Goal: Task Accomplishment & Management: Use online tool/utility

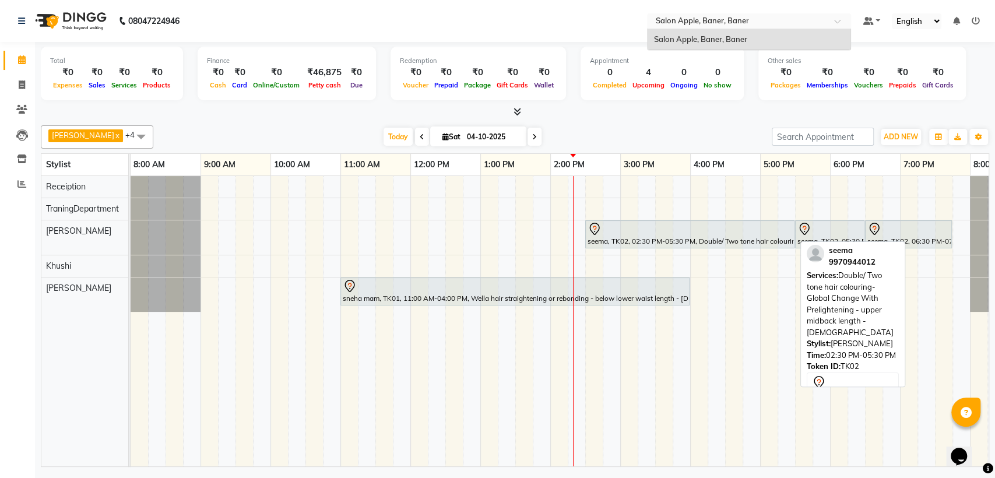
click at [651, 233] on div at bounding box center [690, 229] width 205 height 14
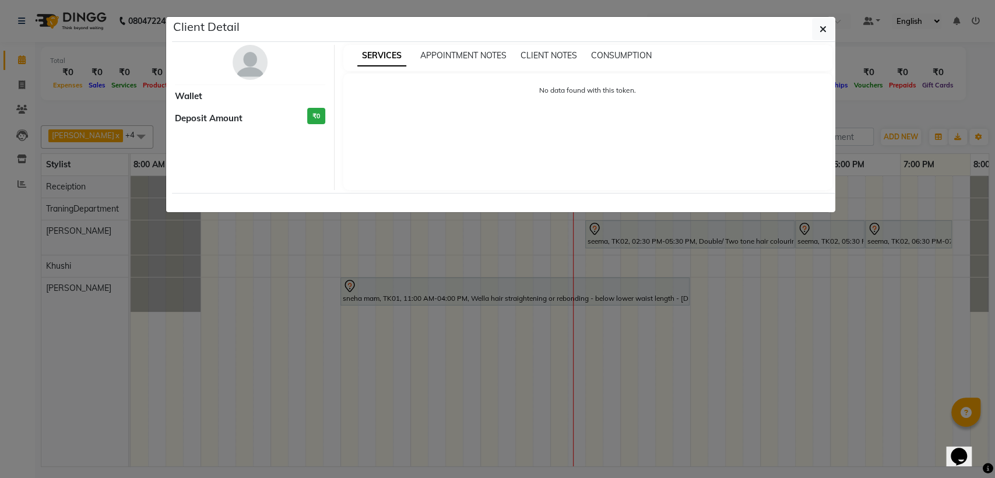
select select "7"
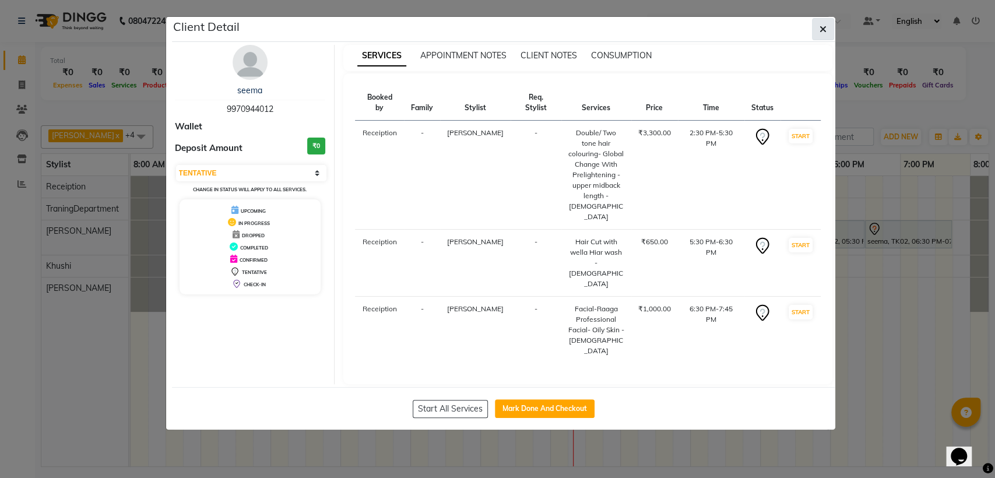
click at [815, 29] on button "button" at bounding box center [823, 29] width 22 height 22
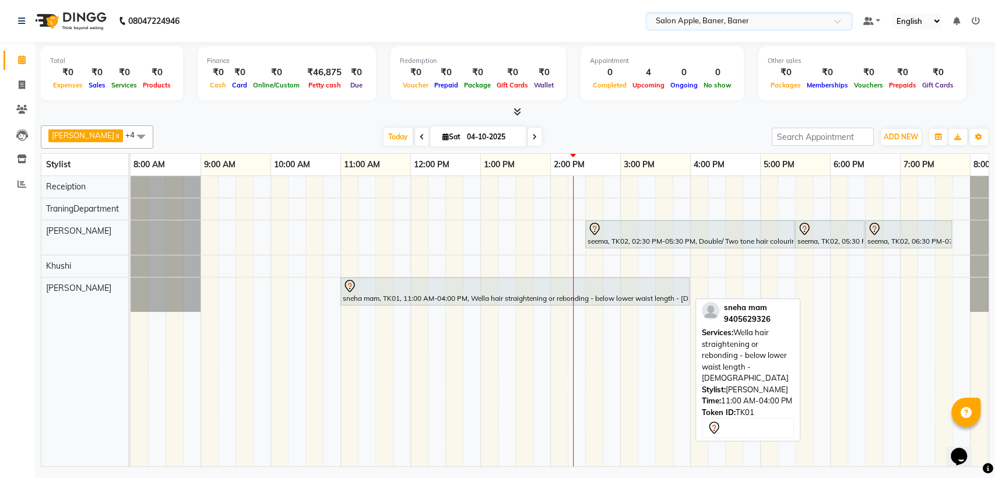
click at [421, 290] on div at bounding box center [515, 286] width 345 height 14
select select "7"
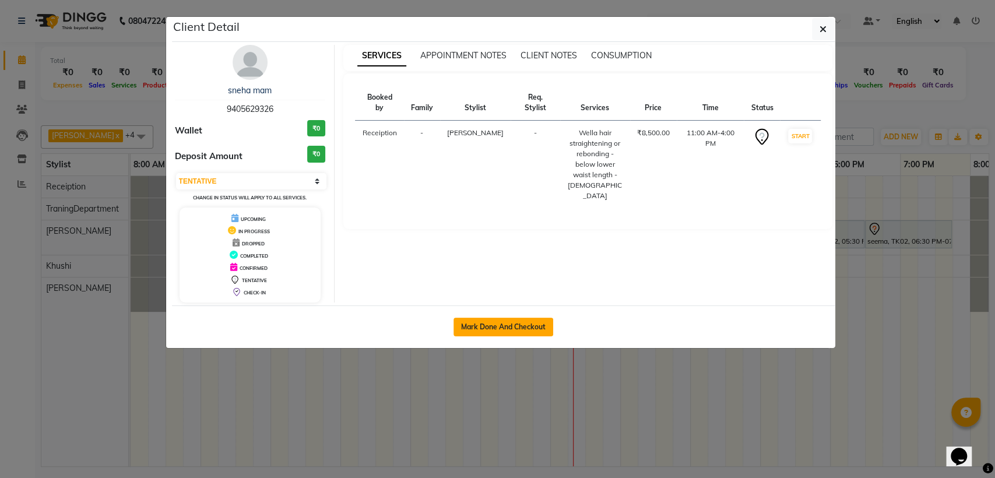
click at [474, 330] on button "Mark Done And Checkout" at bounding box center [504, 327] width 100 height 19
select select "771"
select select "service"
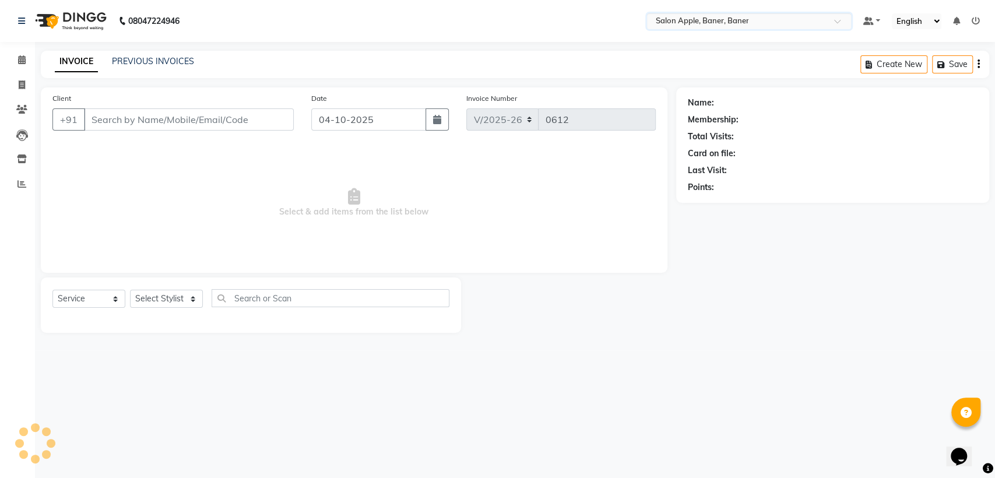
type input "9405629326"
select select "51177"
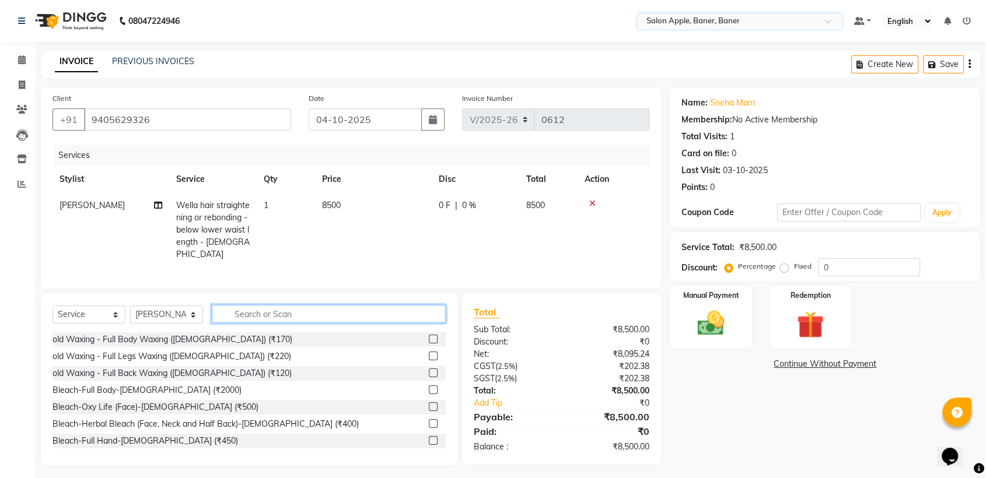
click at [369, 311] on input "text" at bounding box center [329, 314] width 234 height 18
click at [367, 309] on input "text" at bounding box center [329, 314] width 234 height 18
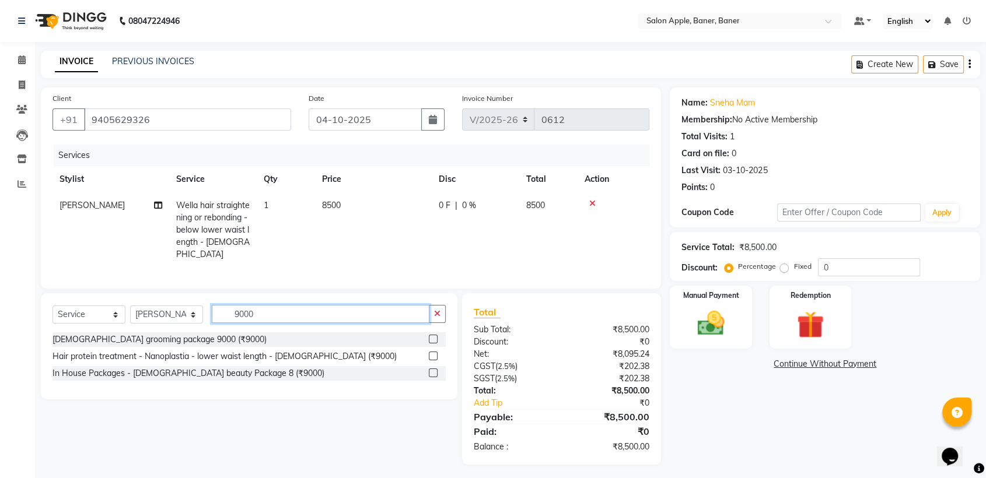
type input "9000"
click at [436, 352] on label at bounding box center [433, 356] width 9 height 9
click at [436, 353] on input "checkbox" at bounding box center [433, 357] width 8 height 8
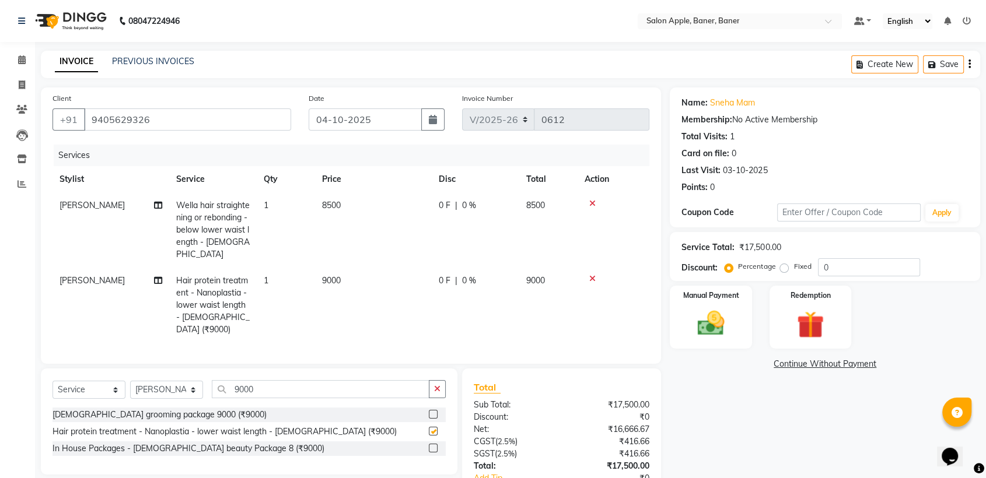
checkbox input "false"
click at [590, 201] on icon at bounding box center [592, 203] width 6 height 8
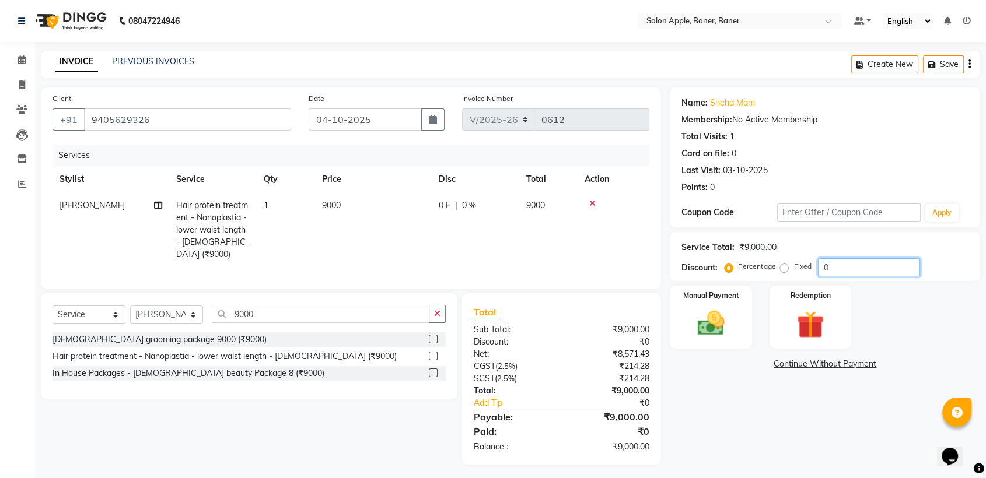
click at [861, 272] on input "0" at bounding box center [869, 267] width 102 height 18
type input "3"
type input "2"
click at [592, 197] on td at bounding box center [613, 229] width 72 height 75
click at [594, 199] on icon at bounding box center [592, 203] width 6 height 8
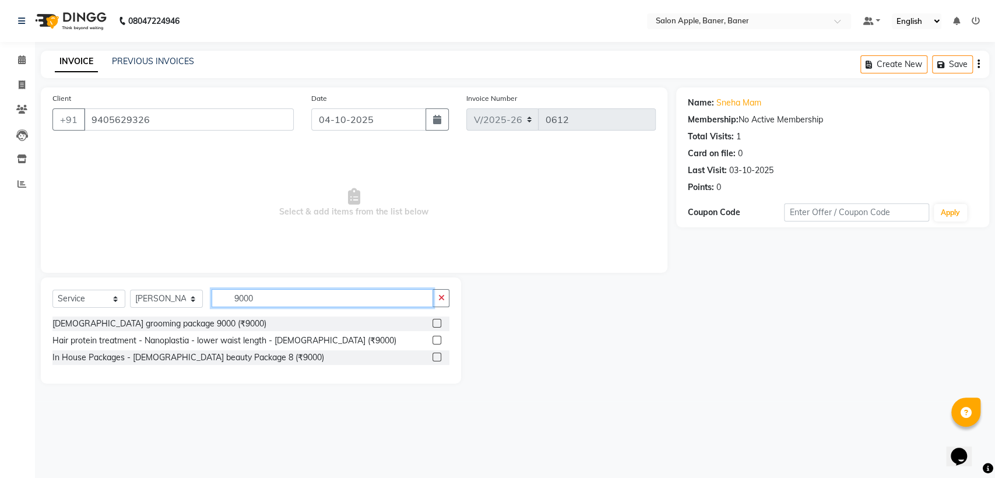
click at [422, 302] on input "9000" at bounding box center [323, 298] width 222 height 18
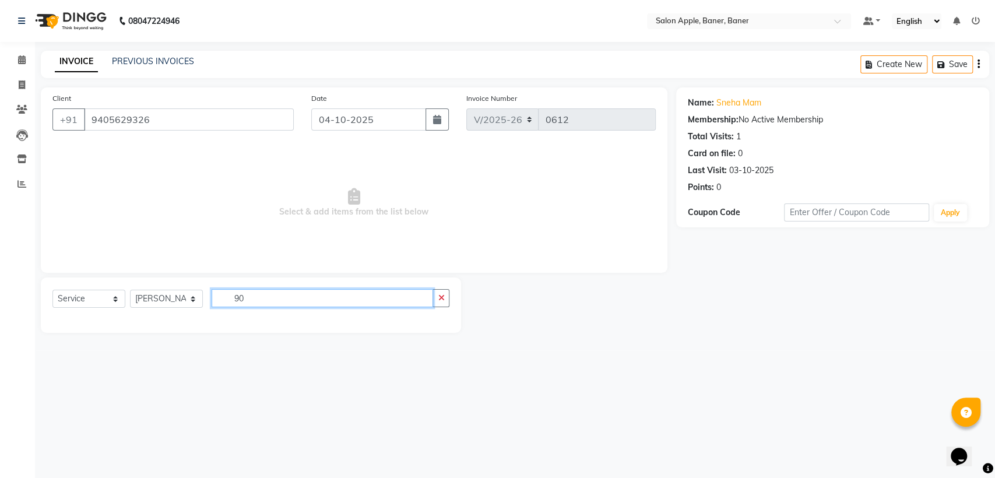
type input "9"
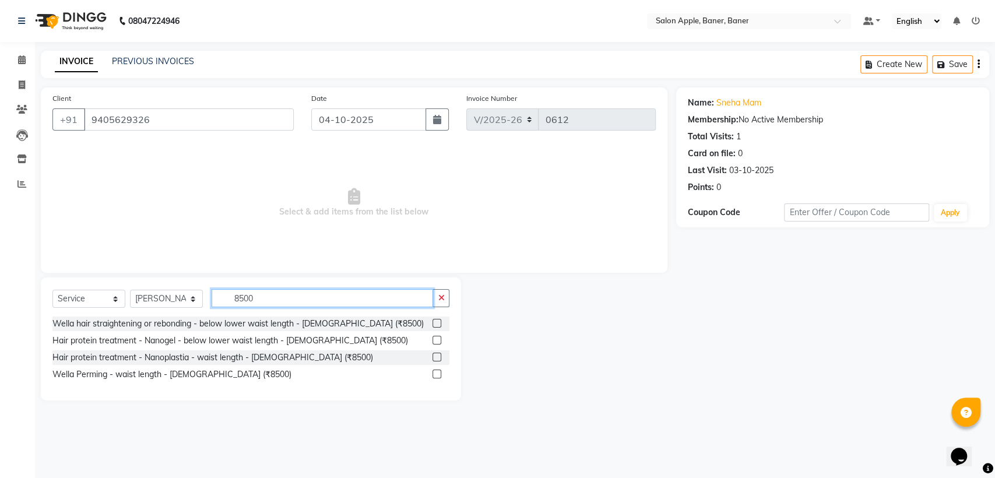
type input "8500"
click at [434, 319] on label at bounding box center [437, 323] width 9 height 9
click at [434, 320] on input "checkbox" at bounding box center [437, 324] width 8 height 8
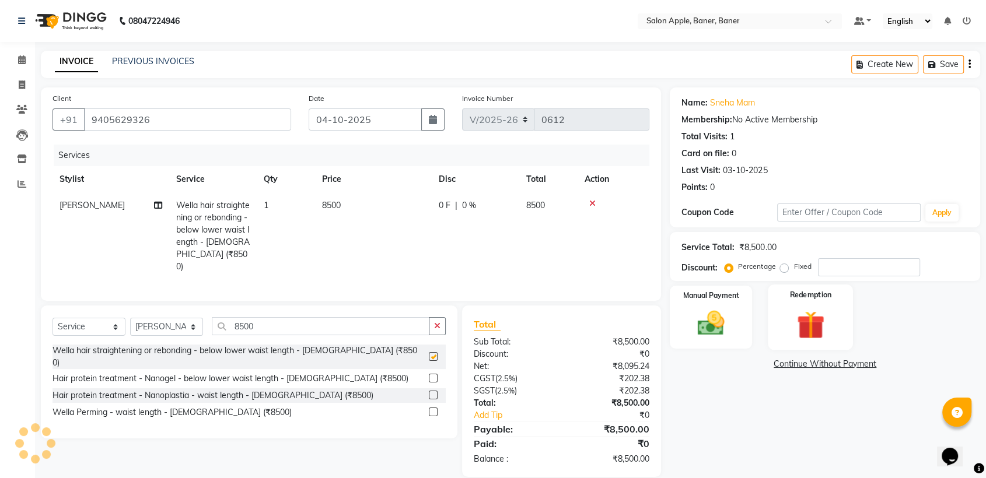
checkbox input "false"
click at [846, 268] on input "number" at bounding box center [869, 267] width 102 height 18
type input "20"
click at [394, 333] on div "Select Service Product Membership Package Voucher Prepaid Gift Card Select Styl…" at bounding box center [248, 330] width 393 height 27
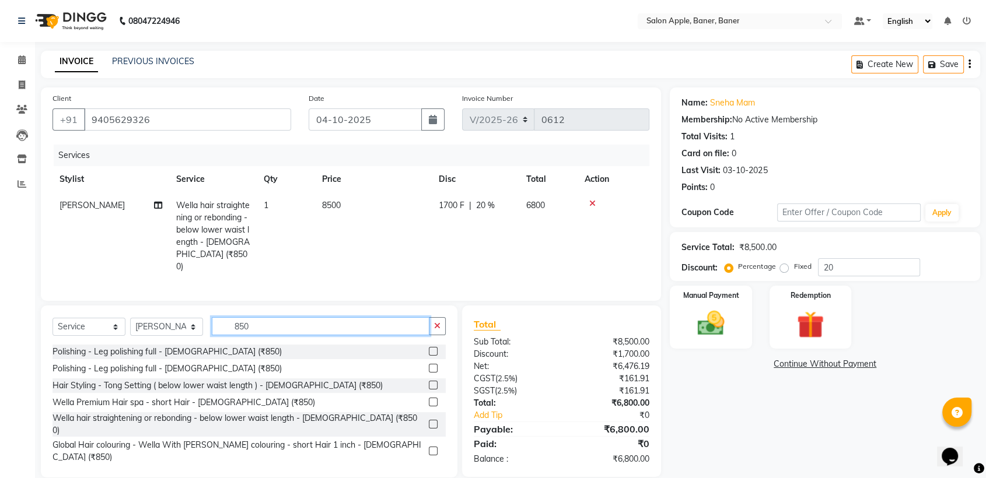
click at [405, 321] on input "850" at bounding box center [321, 326] width 218 height 18
type input "8"
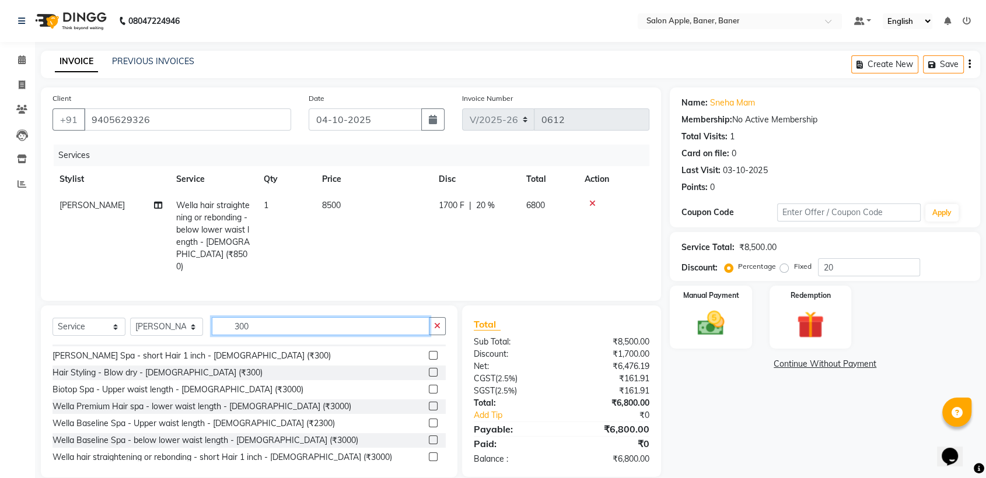
scroll to position [549, 0]
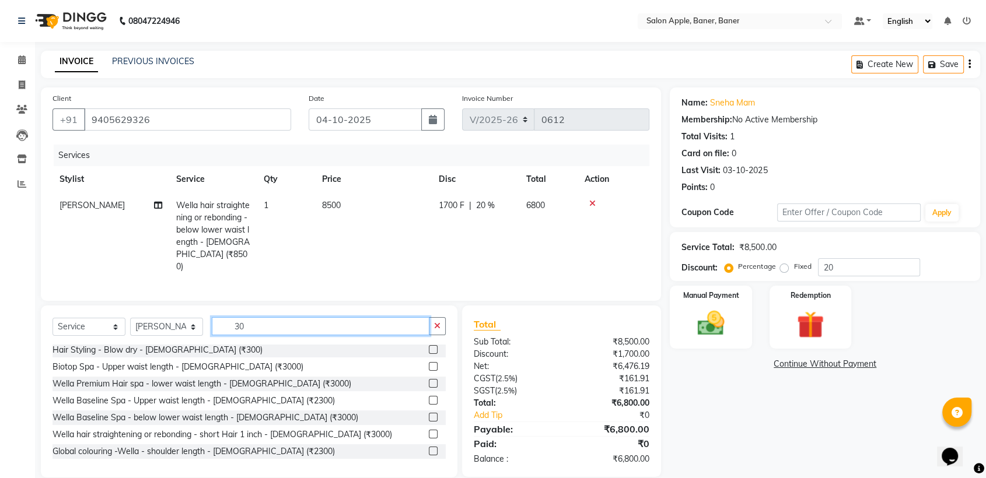
type input "3"
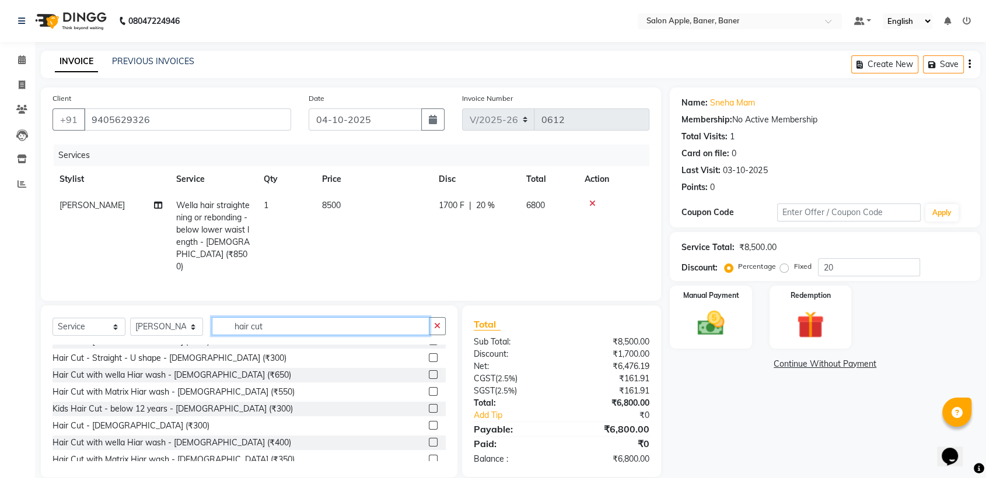
scroll to position [65, 0]
type input "hair cut"
click at [429, 423] on label at bounding box center [433, 424] width 9 height 9
click at [429, 423] on input "checkbox" at bounding box center [433, 426] width 8 height 8
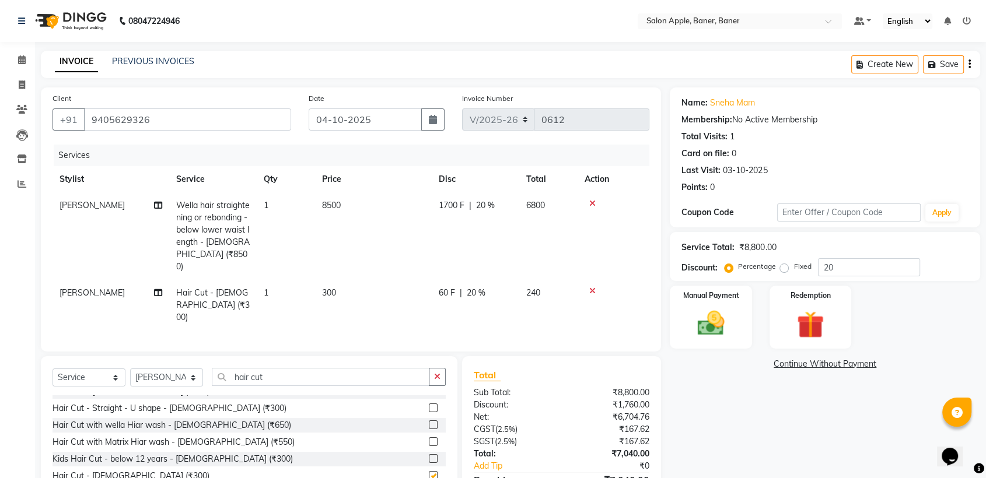
checkbox input "false"
drag, startPoint x: 425, startPoint y: 358, endPoint x: 421, endPoint y: 365, distance: 7.8
click at [424, 368] on input "hair cut" at bounding box center [321, 377] width 218 height 18
type input "h"
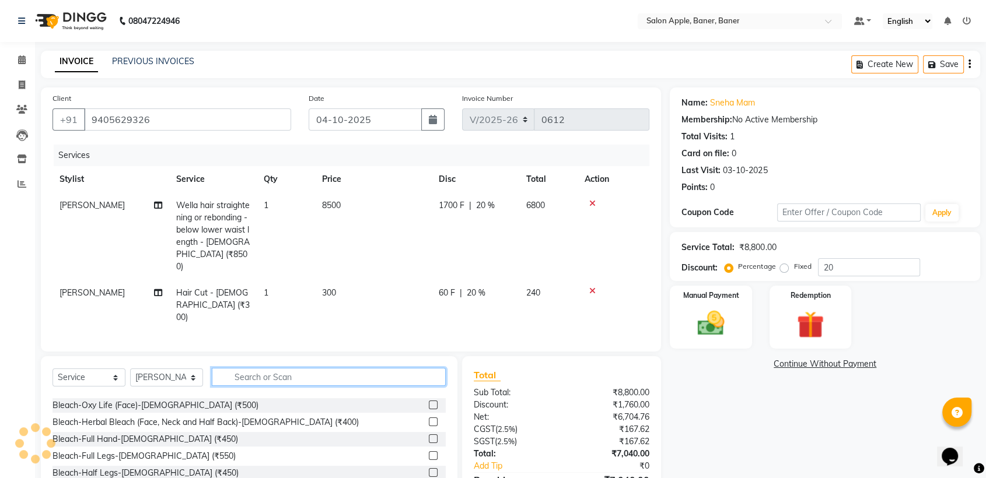
type input "n"
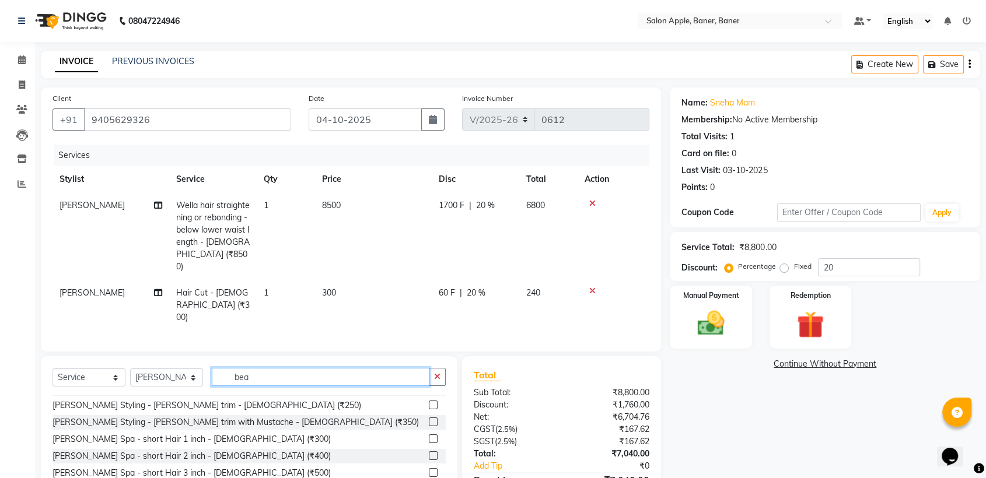
scroll to position [31, 0]
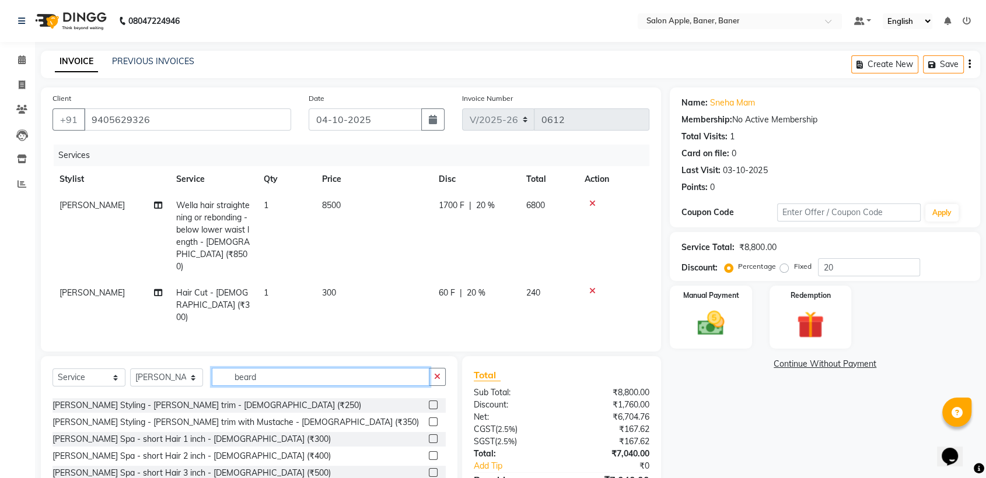
type input "beard"
click at [429, 401] on label at bounding box center [433, 405] width 9 height 9
click at [429, 402] on input "checkbox" at bounding box center [433, 406] width 8 height 8
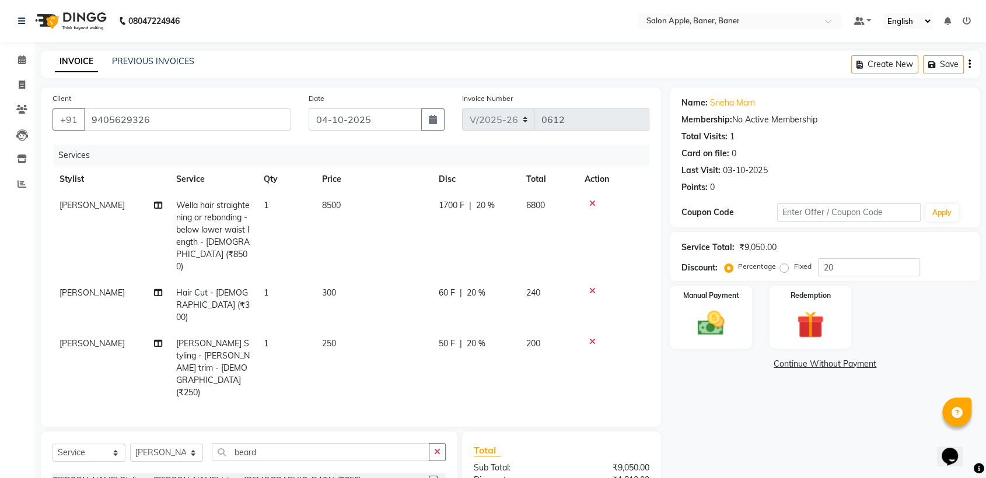
checkbox input "false"
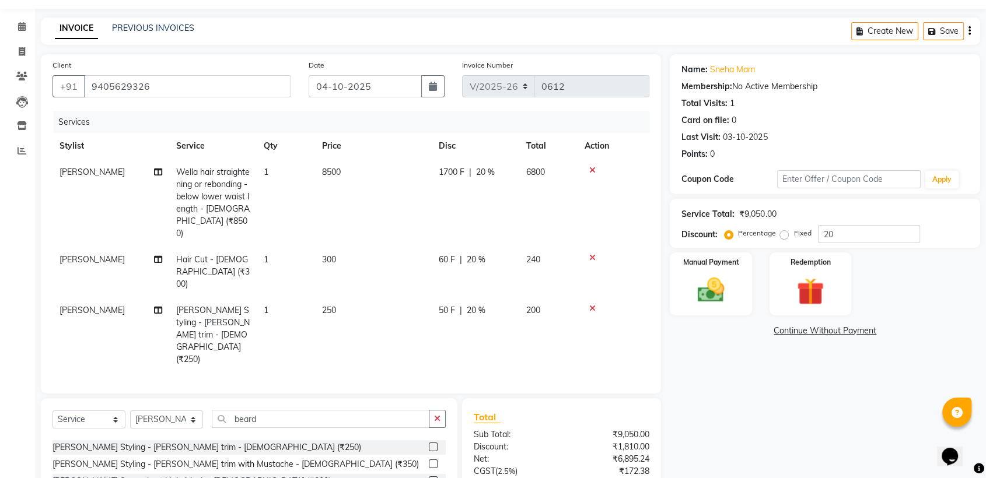
scroll to position [103, 0]
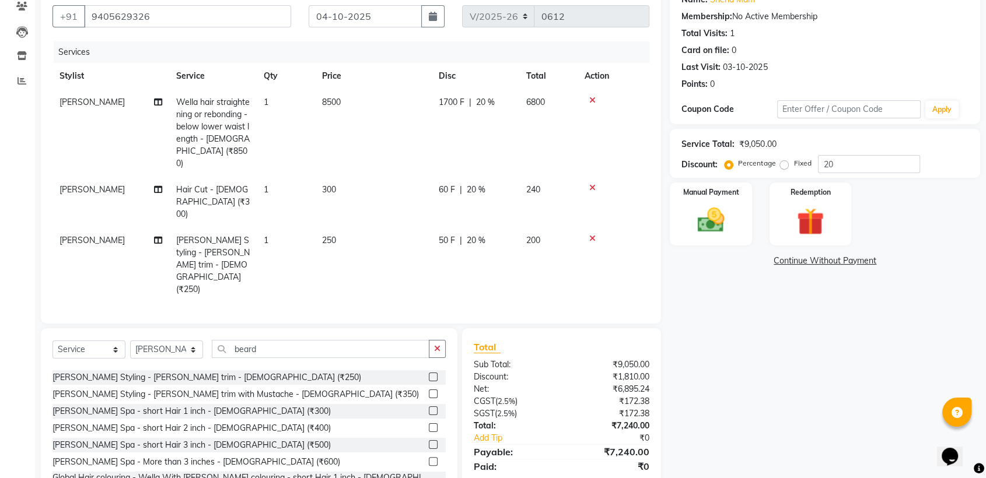
click at [475, 234] on span "20 %" at bounding box center [476, 240] width 19 height 12
select select "51177"
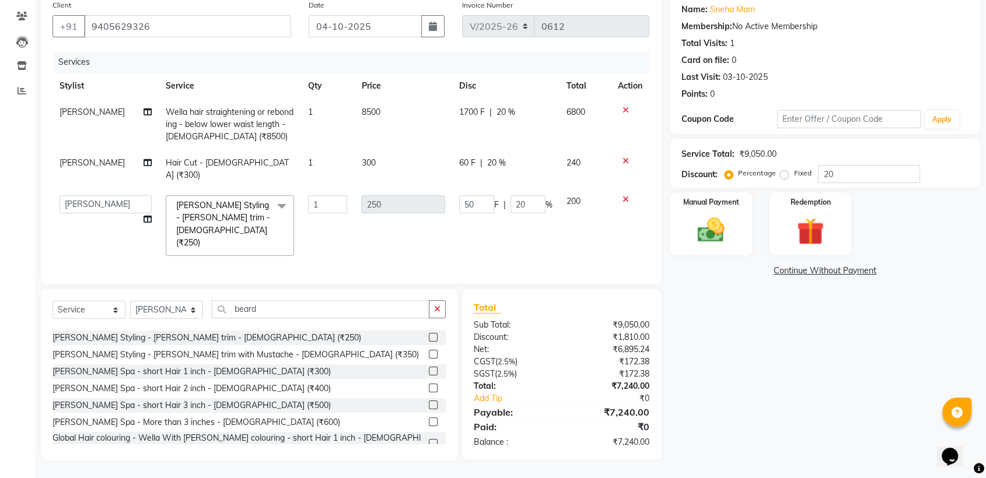
scroll to position [65, 0]
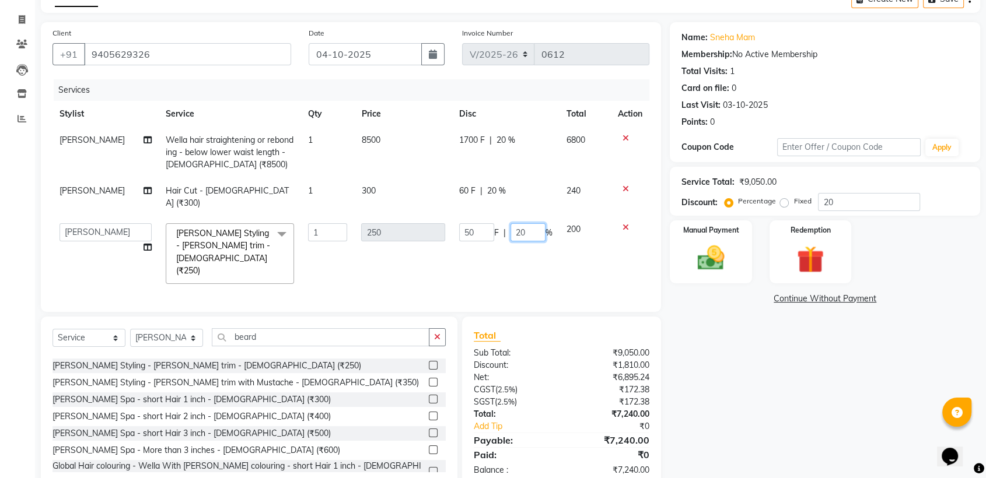
click at [525, 224] on input "20" at bounding box center [527, 232] width 35 height 18
type input "2"
click at [525, 209] on tbody "[PERSON_NAME] Wella hair straightening or rebonding - below lower waist length …" at bounding box center [350, 209] width 597 height 164
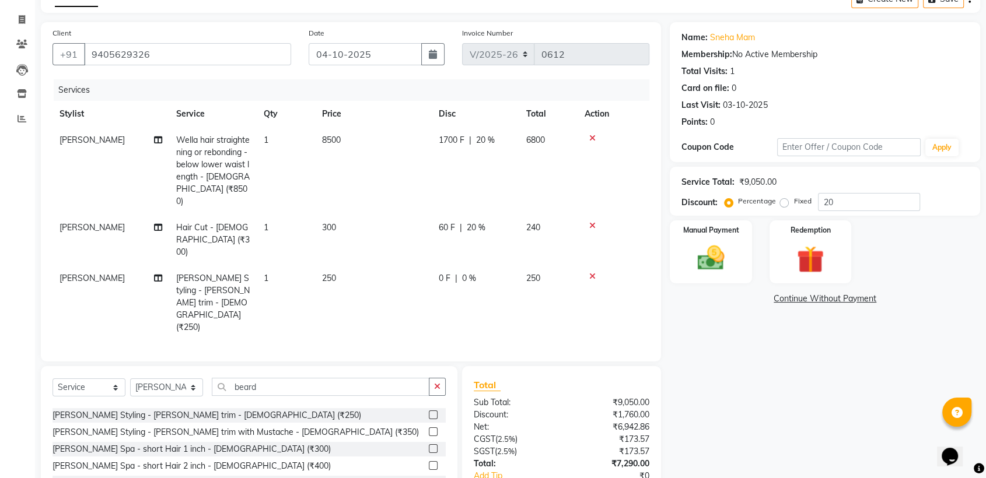
click at [472, 222] on span "20 %" at bounding box center [476, 228] width 19 height 12
select select "51177"
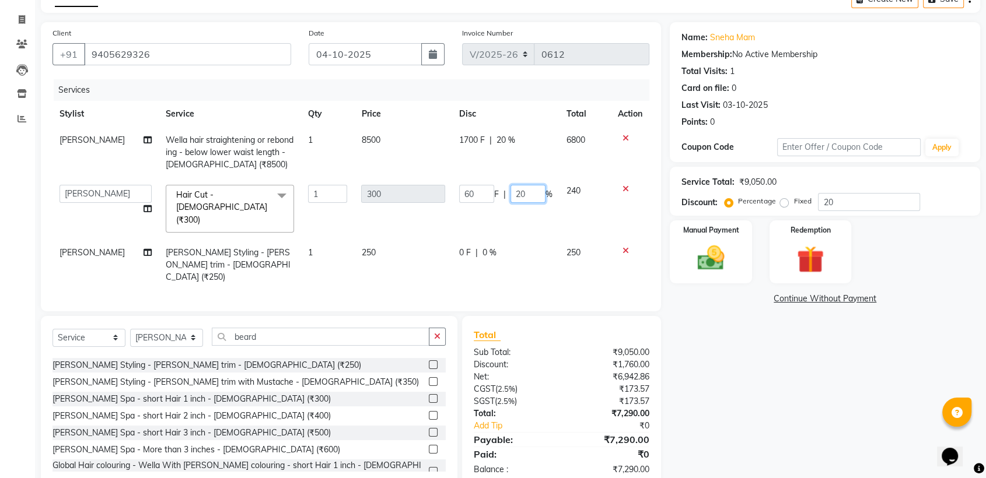
click at [523, 192] on input "20" at bounding box center [527, 194] width 35 height 18
type input "2"
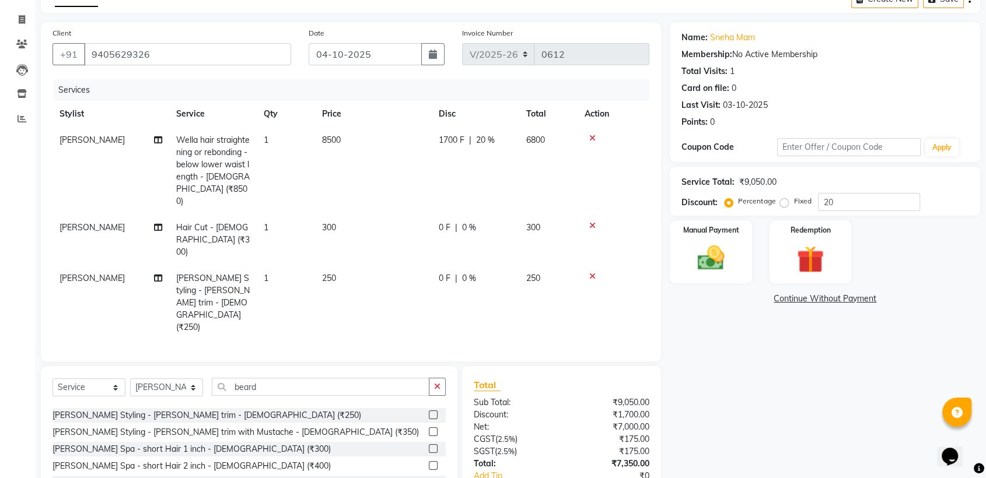
click at [525, 160] on tr "[PERSON_NAME] Wella hair straightening or rebonding - below lower waist length …" at bounding box center [350, 170] width 597 height 87
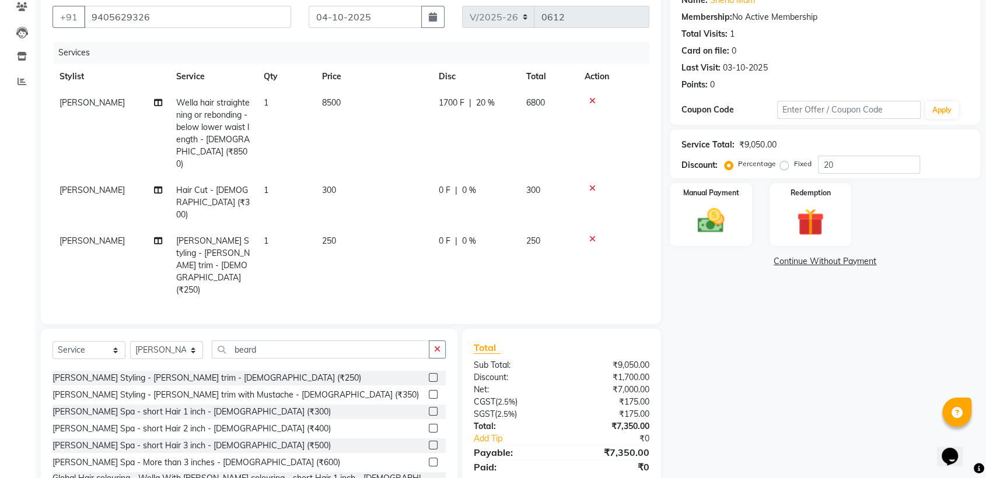
scroll to position [103, 0]
